Goal: Information Seeking & Learning: Learn about a topic

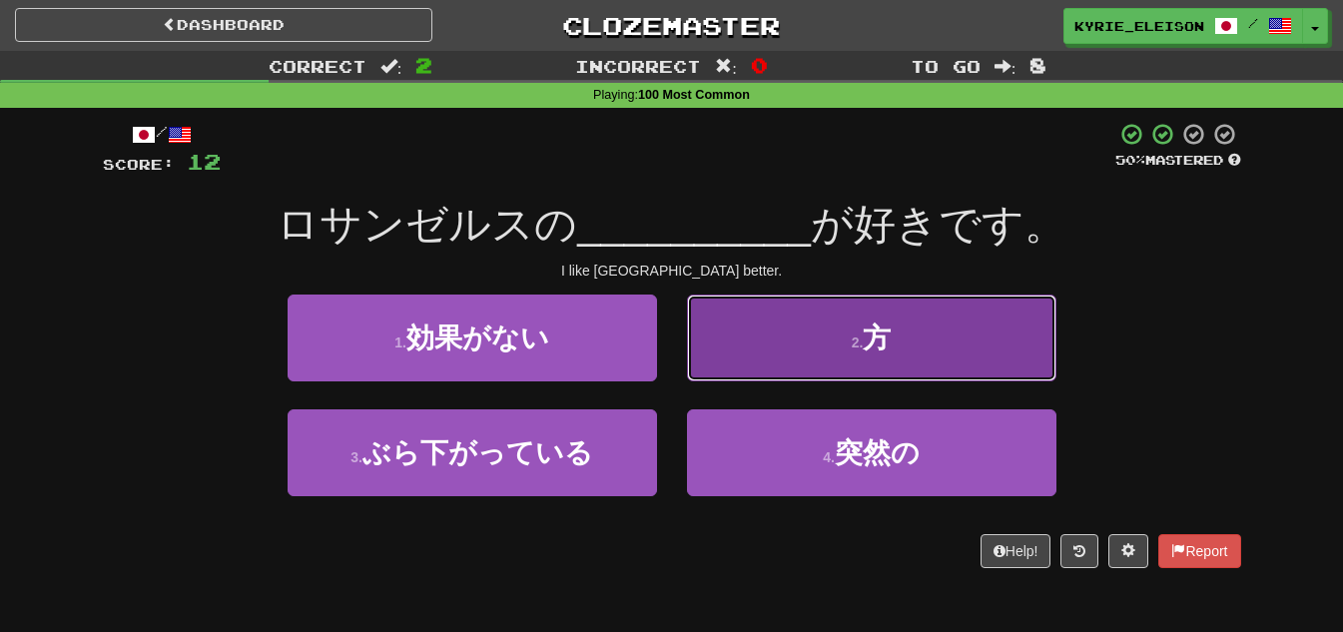
click at [826, 351] on button "2 . 方" at bounding box center [871, 338] width 369 height 87
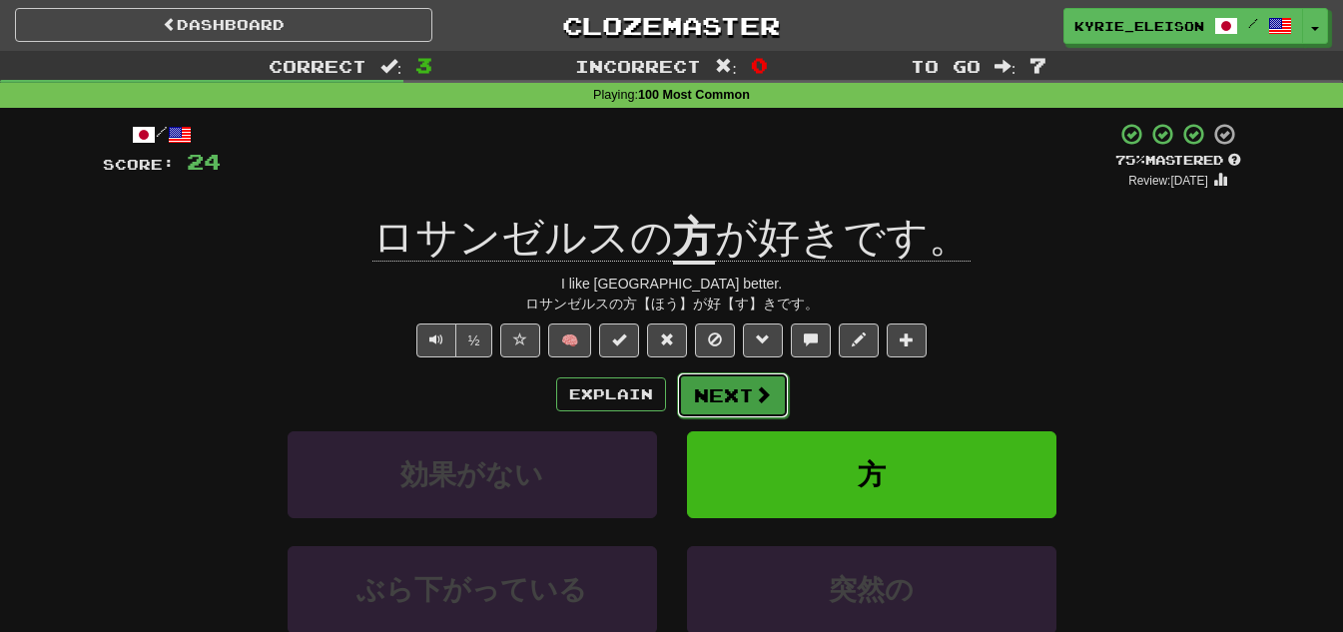
click at [729, 410] on button "Next" at bounding box center [733, 395] width 112 height 46
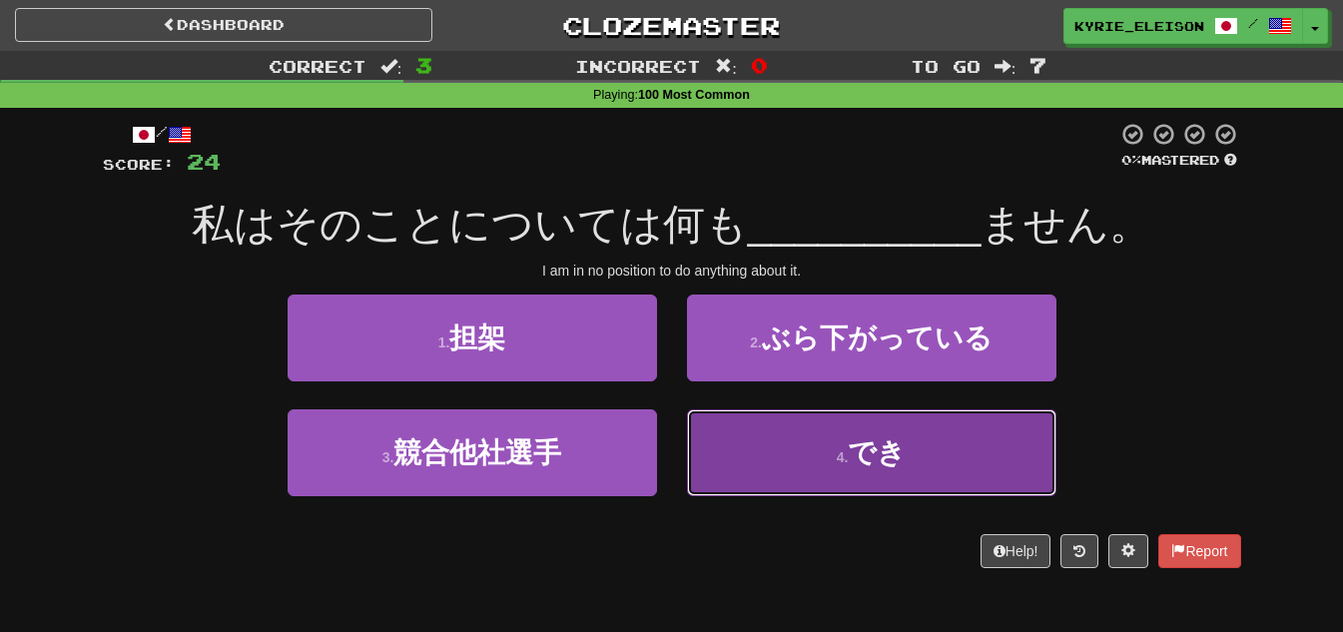
click at [891, 463] on span "でき" at bounding box center [877, 452] width 58 height 31
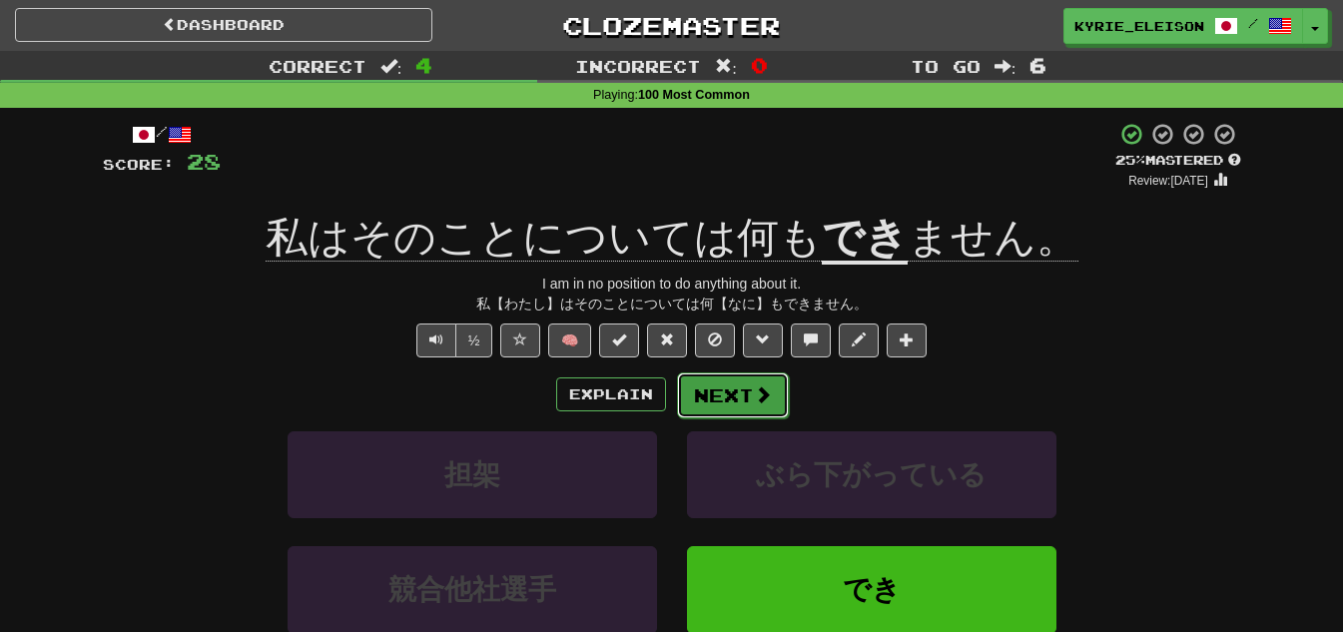
click at [746, 392] on button "Next" at bounding box center [733, 395] width 112 height 46
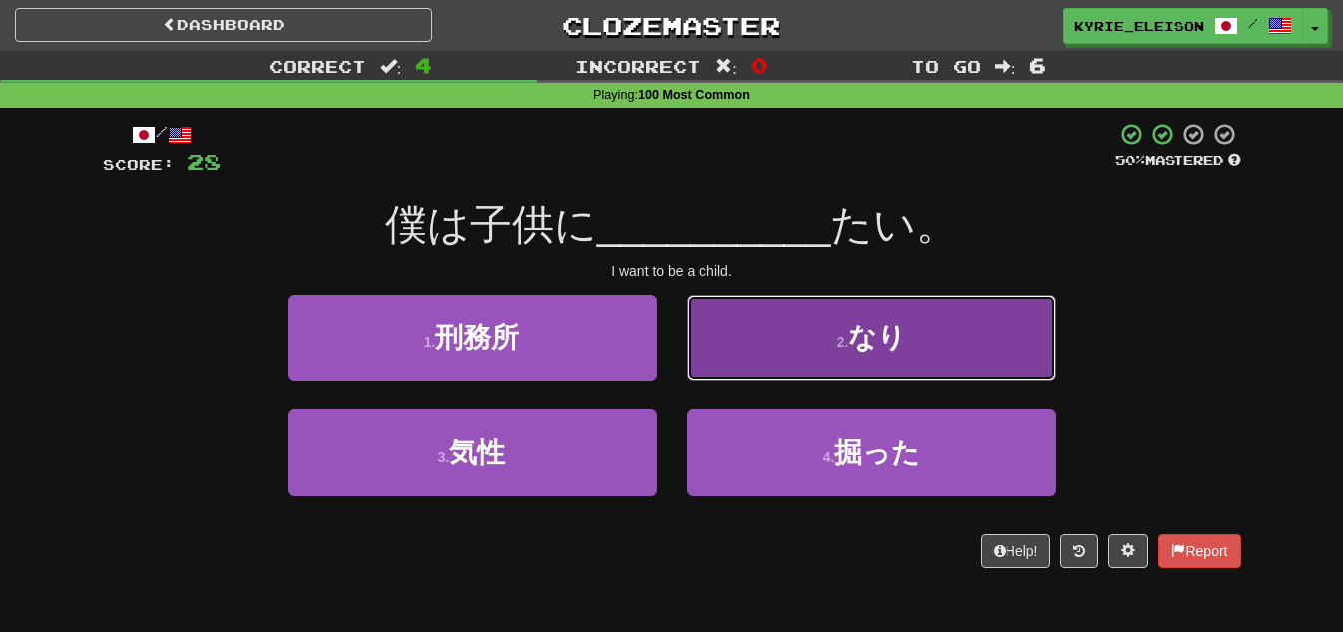
click at [843, 361] on button "2 . なり" at bounding box center [871, 338] width 369 height 87
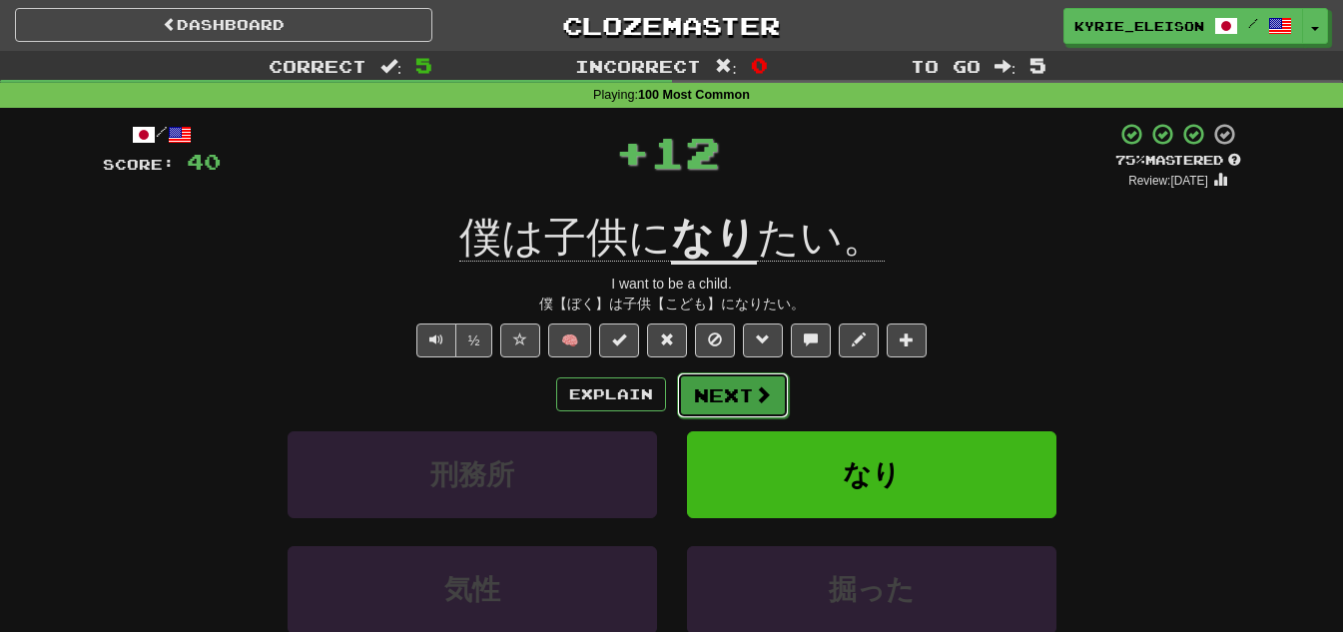
click at [726, 392] on button "Next" at bounding box center [733, 395] width 112 height 46
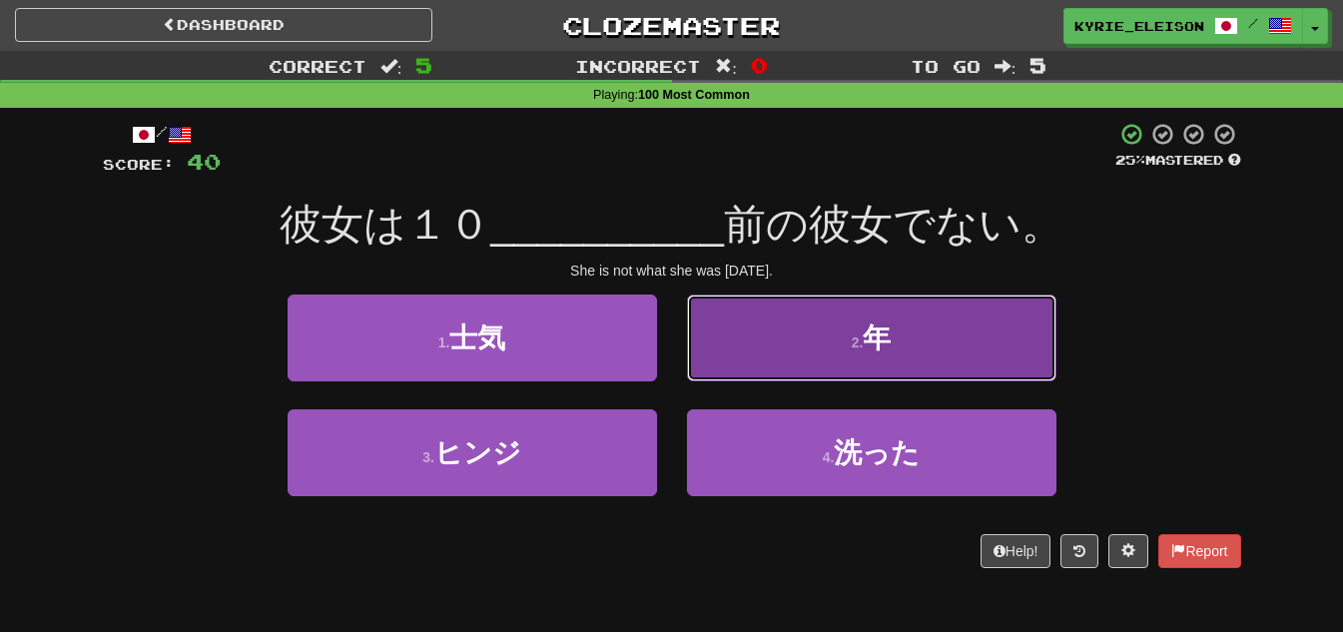
click at [774, 360] on button "2 . 年" at bounding box center [871, 338] width 369 height 87
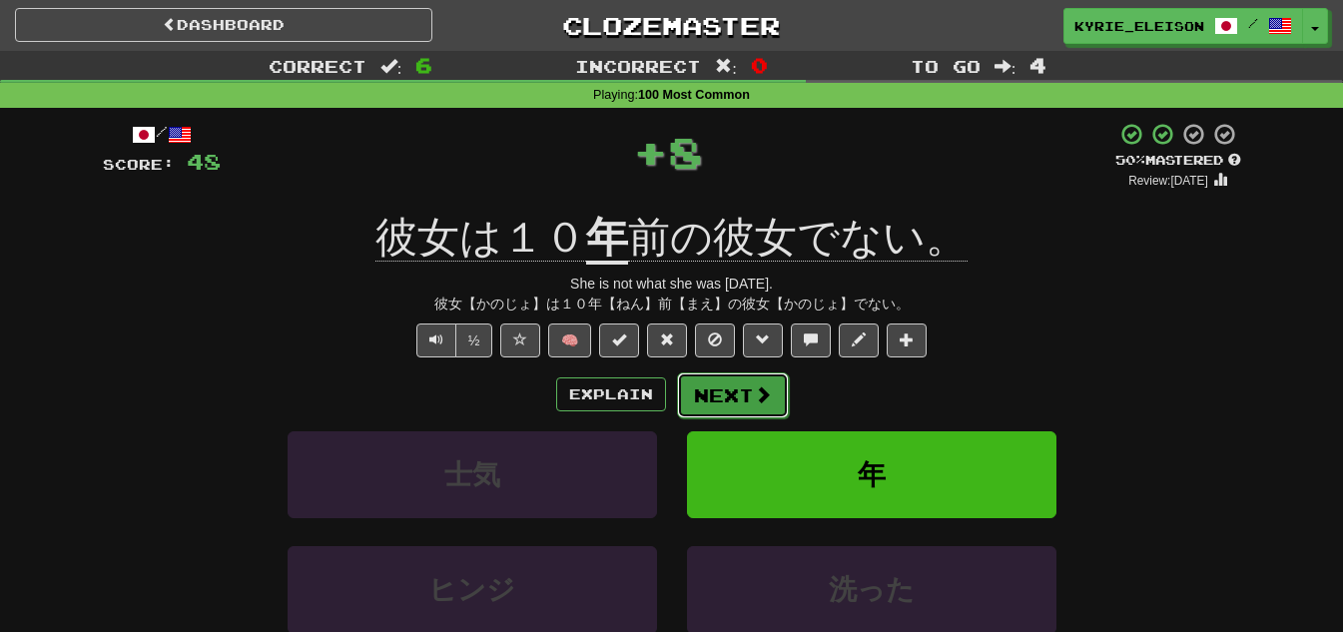
click at [732, 391] on button "Next" at bounding box center [733, 395] width 112 height 46
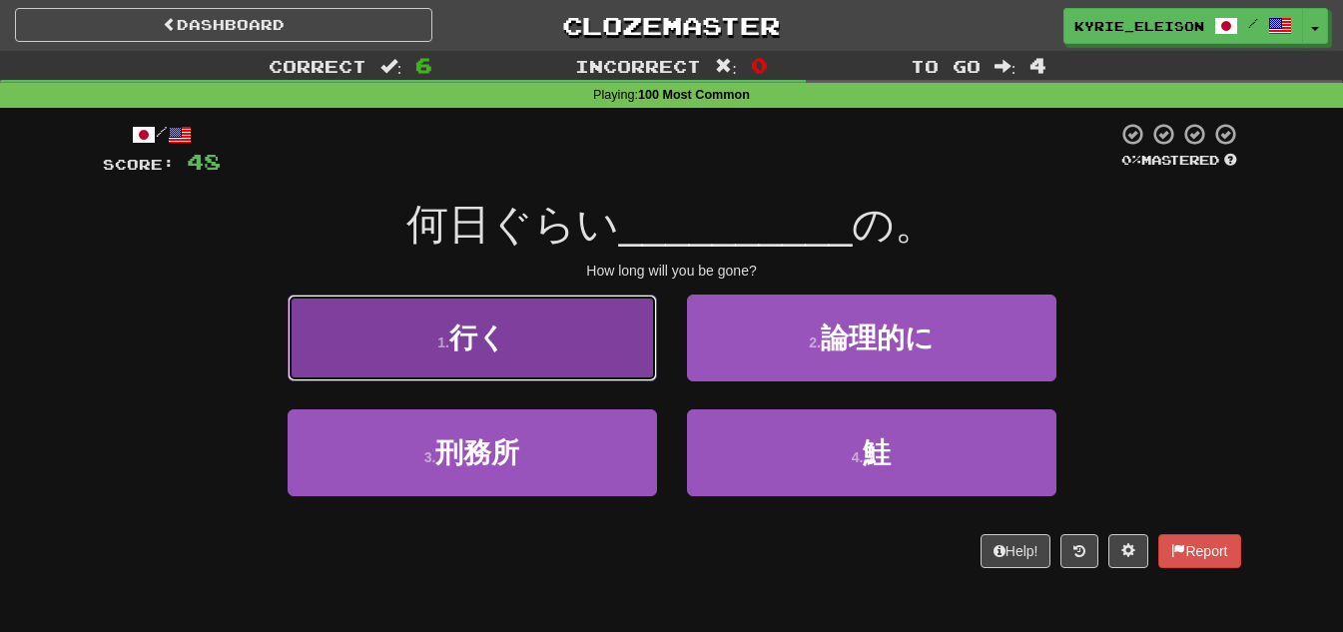
click at [534, 341] on button "1 . 行く" at bounding box center [472, 338] width 369 height 87
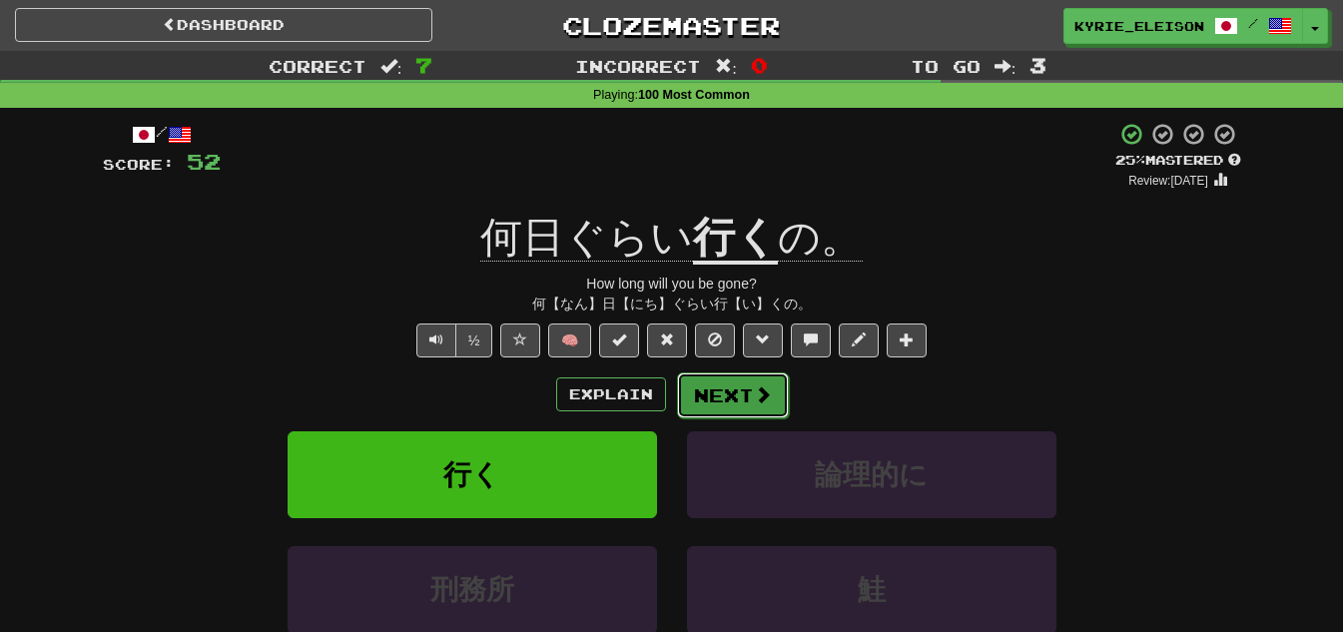
click at [728, 404] on button "Next" at bounding box center [733, 395] width 112 height 46
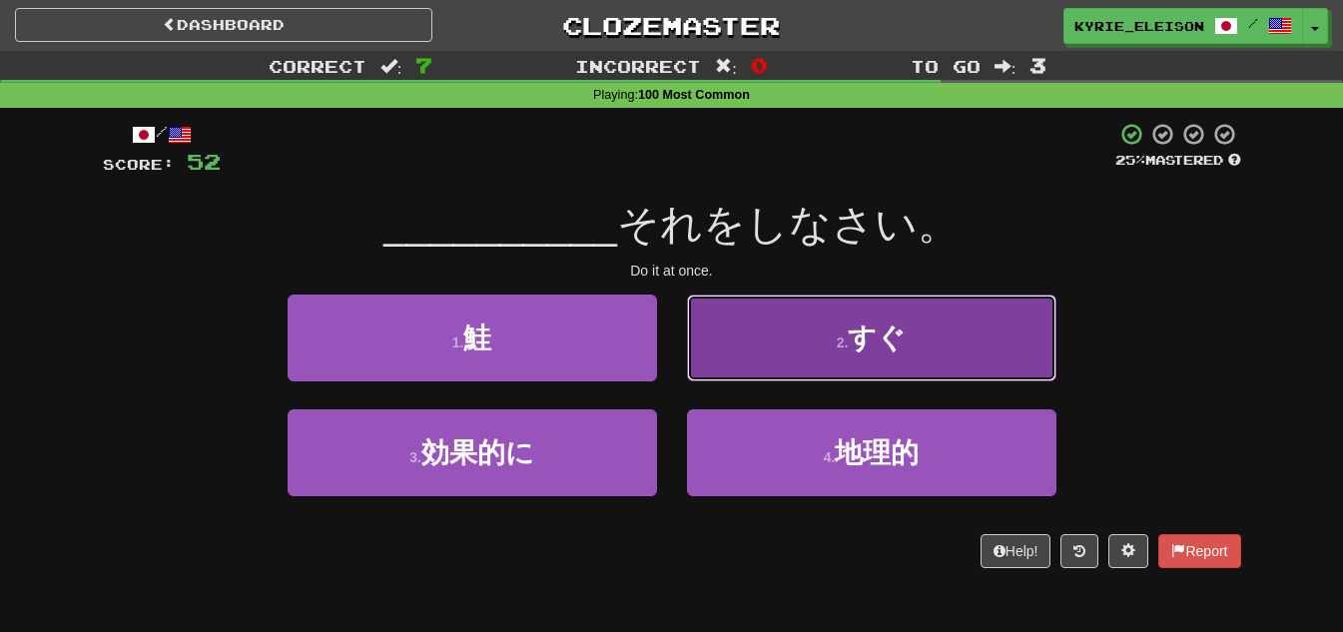
click at [782, 354] on button "2 . すぐ" at bounding box center [871, 338] width 369 height 87
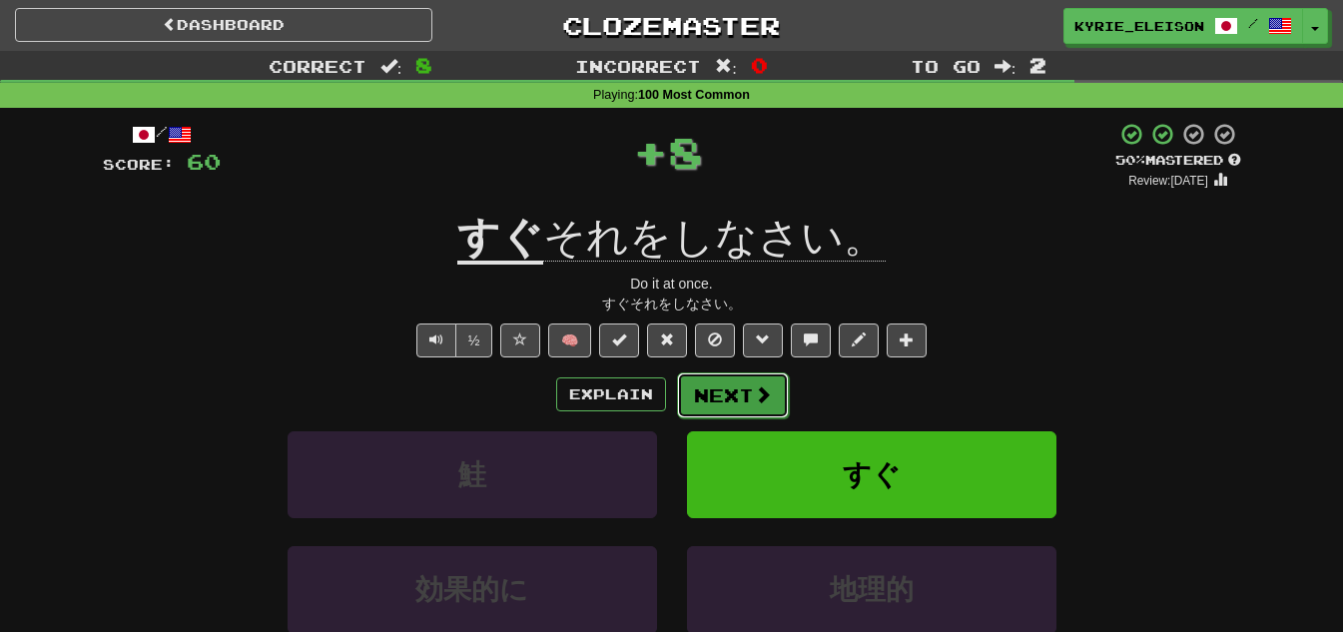
click at [754, 389] on span at bounding box center [763, 394] width 18 height 18
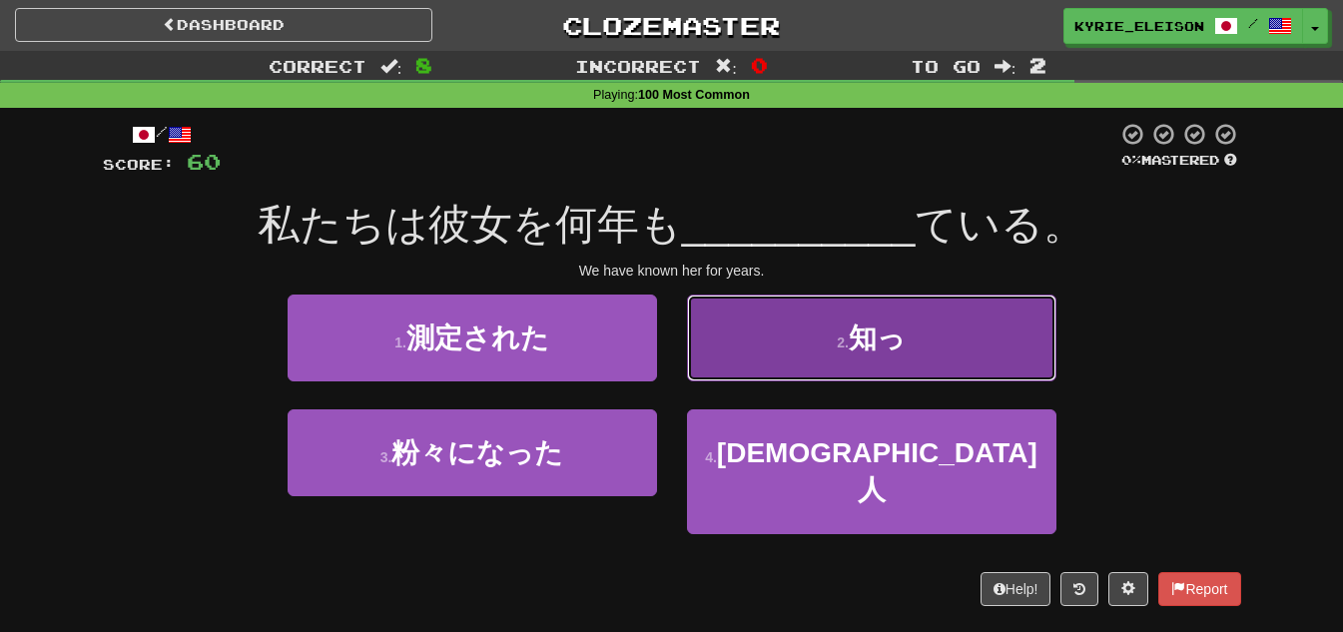
click at [876, 350] on span "知っ" at bounding box center [877, 337] width 57 height 31
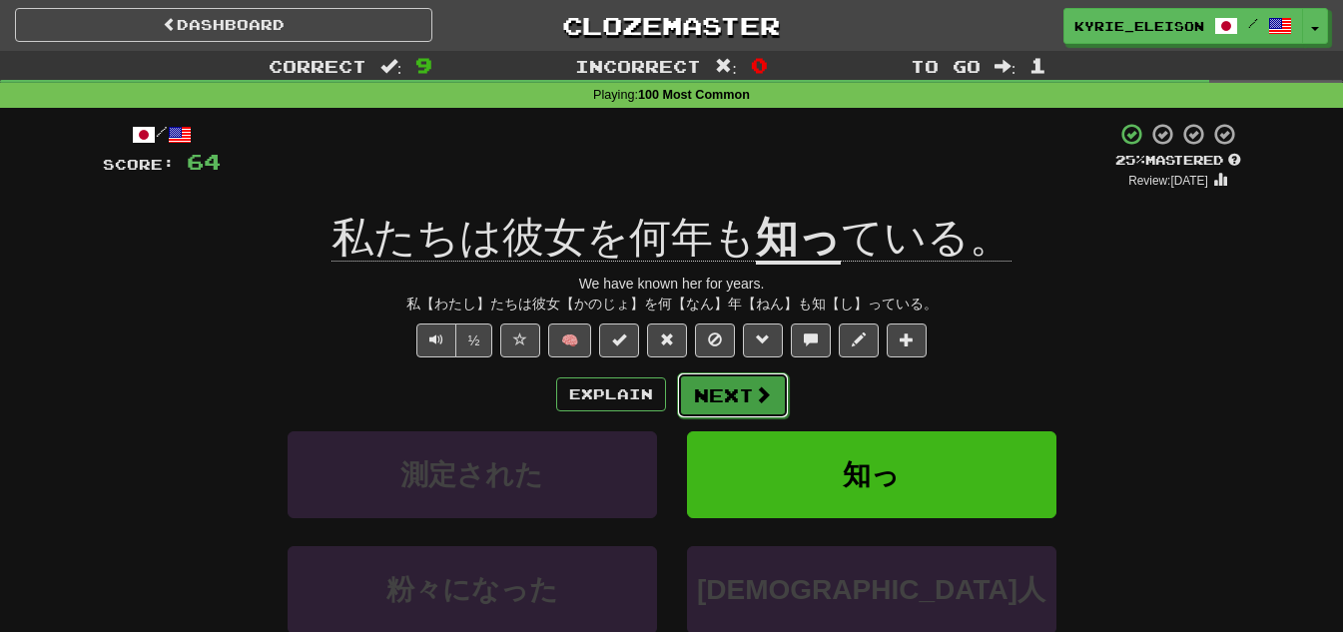
click at [758, 397] on span at bounding box center [763, 394] width 18 height 18
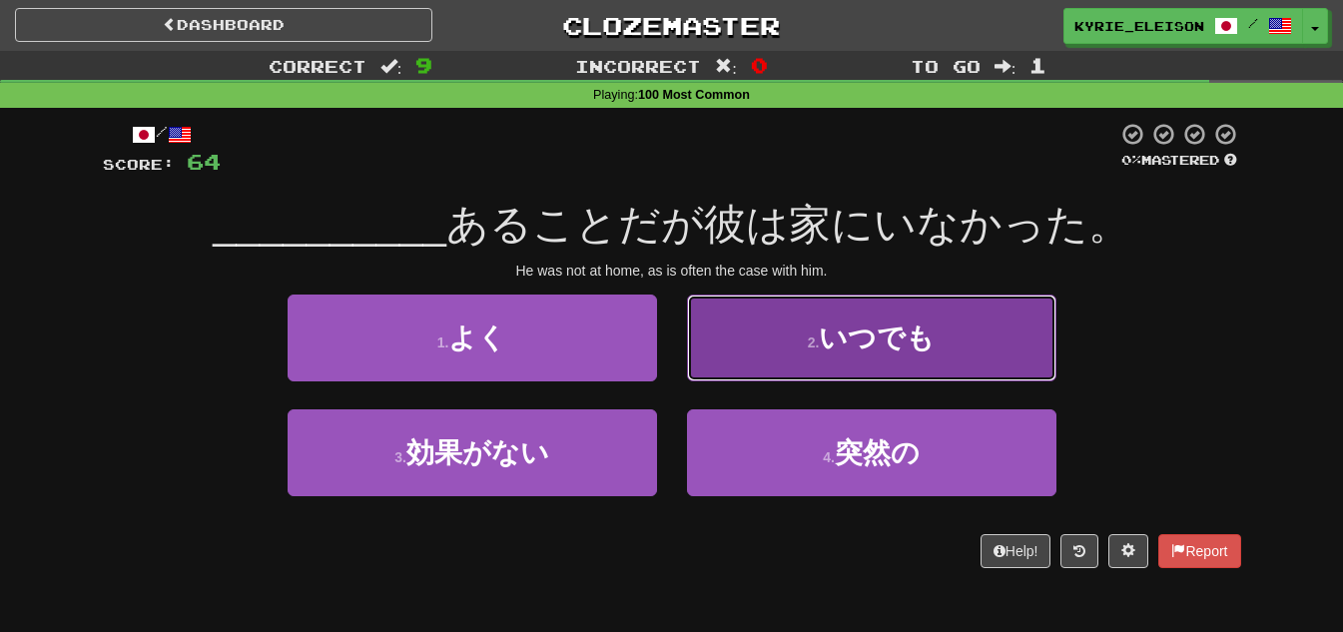
click at [828, 333] on span "いつでも" at bounding box center [877, 337] width 116 height 31
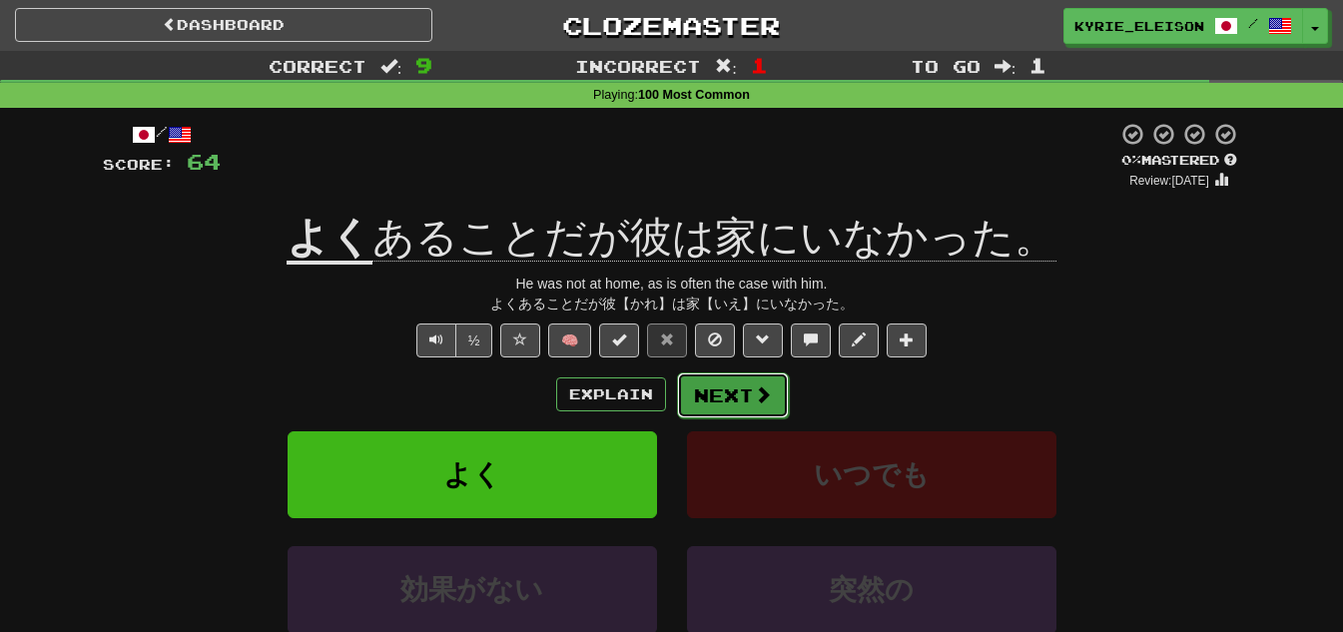
click at [739, 392] on button "Next" at bounding box center [733, 395] width 112 height 46
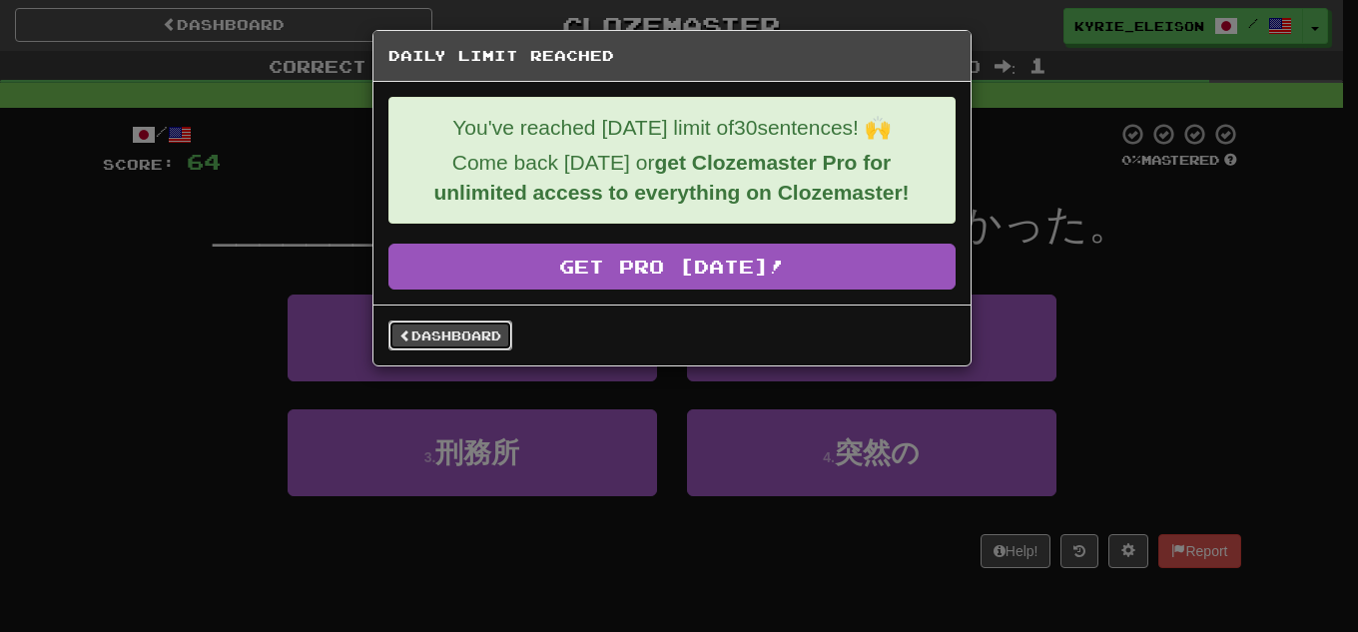
click at [486, 336] on link "Dashboard" at bounding box center [450, 335] width 124 height 30
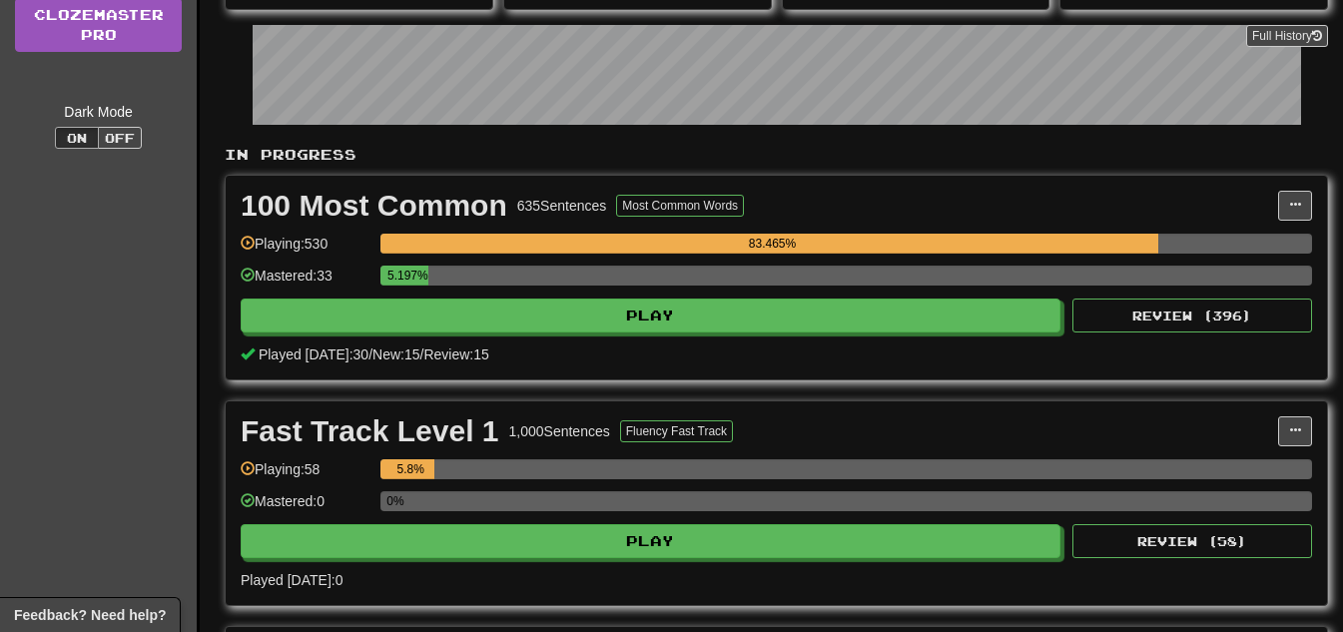
scroll to position [300, 0]
